Goal: Navigation & Orientation: Find specific page/section

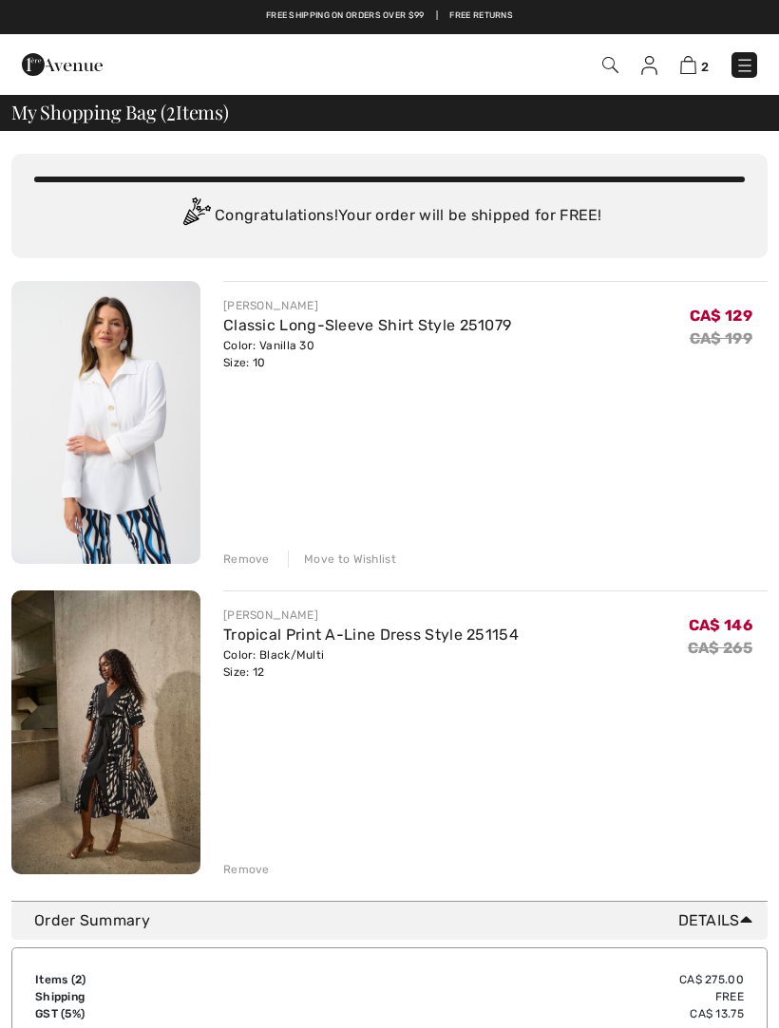
click at [59, 69] on img at bounding box center [62, 65] width 81 height 38
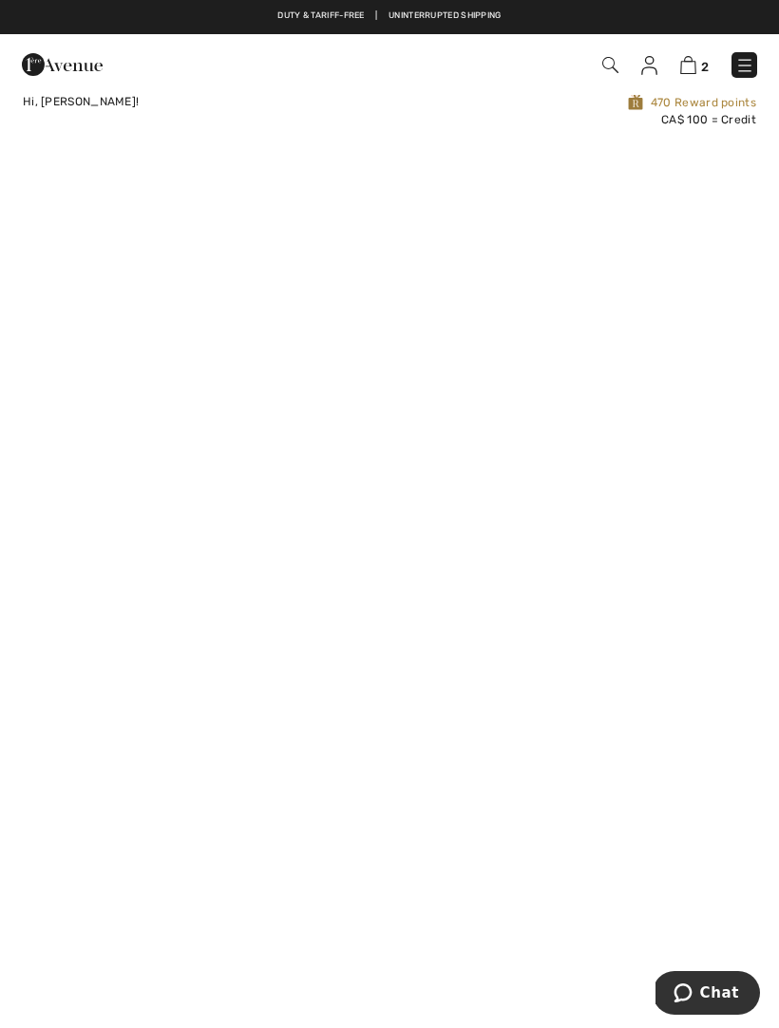
click at [752, 58] on img at bounding box center [744, 65] width 19 height 19
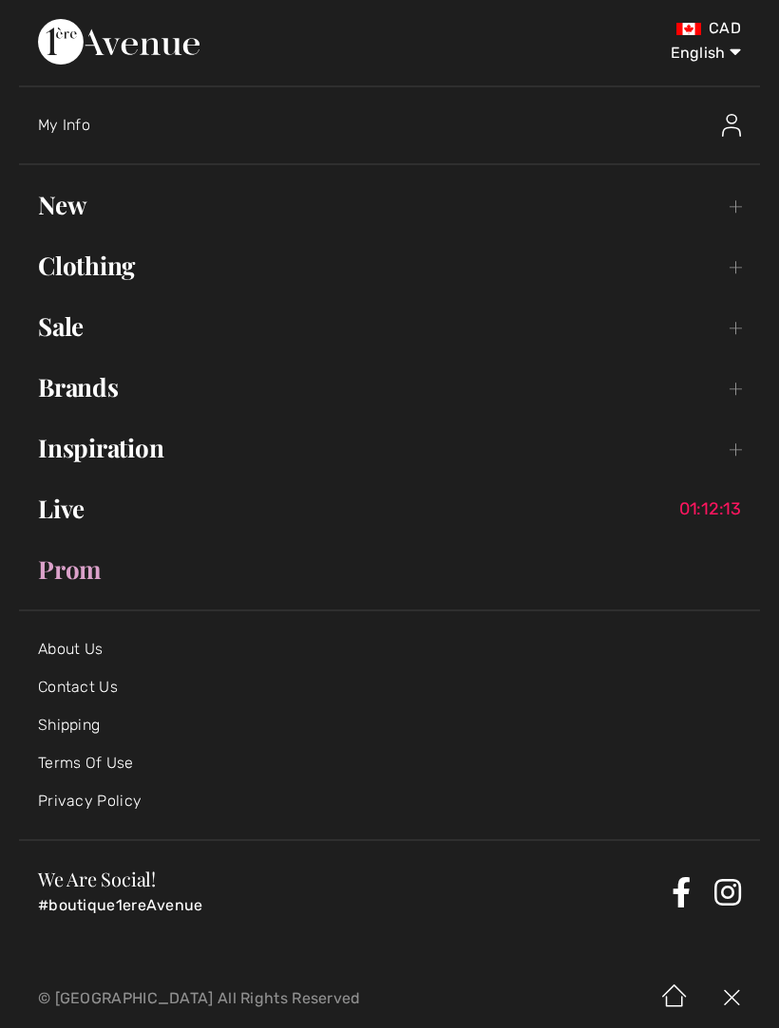
click at [724, 504] on span "01:12:13" at bounding box center [714, 508] width 71 height 19
click at [89, 512] on link "Live 01:12:12" at bounding box center [389, 509] width 741 height 42
click at [725, 499] on span "01:12:10" at bounding box center [714, 508] width 71 height 19
click at [65, 504] on link "Live 01:12:09" at bounding box center [389, 509] width 741 height 42
